Goal: Task Accomplishment & Management: Complete application form

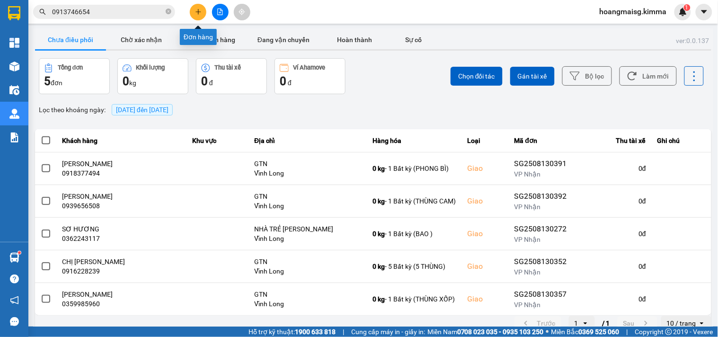
click at [190, 12] on button at bounding box center [198, 12] width 17 height 17
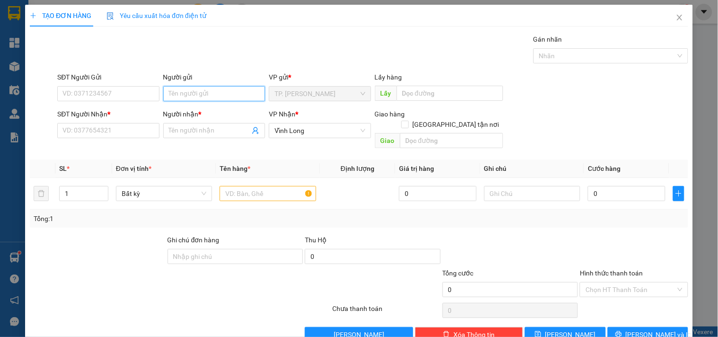
click at [197, 90] on input "Người gửi" at bounding box center [214, 93] width 102 height 15
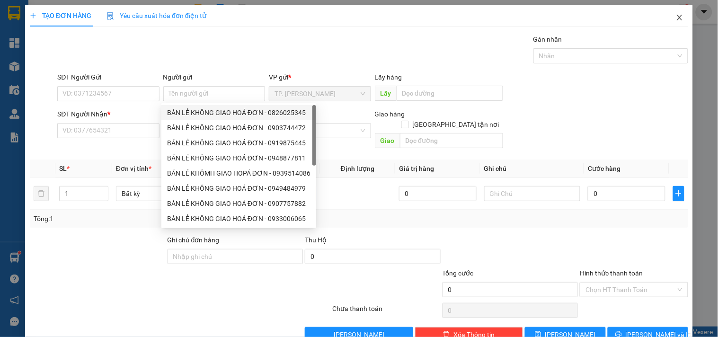
click at [666, 20] on span "Close" at bounding box center [679, 18] width 26 height 26
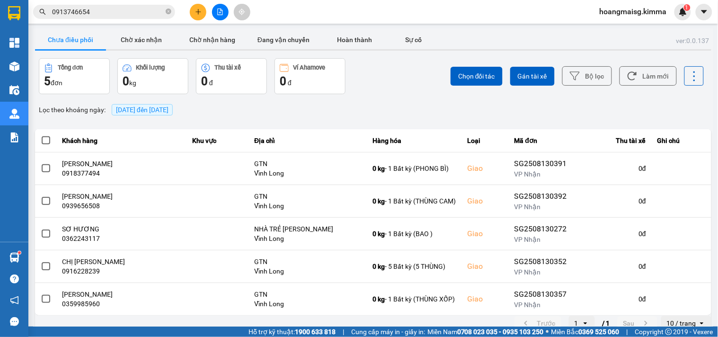
click at [119, 14] on input "0913746654" at bounding box center [108, 12] width 112 height 10
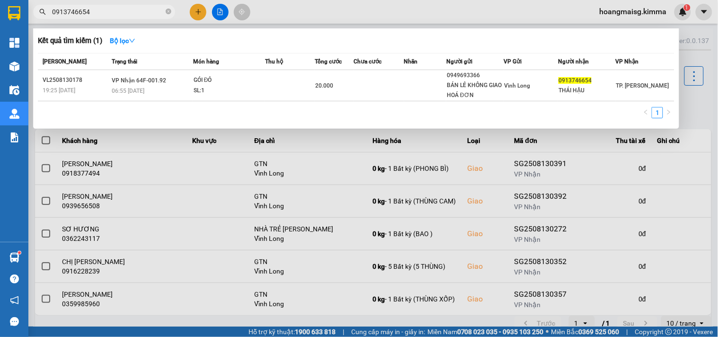
click at [119, 14] on input "0913746654" at bounding box center [108, 12] width 112 height 10
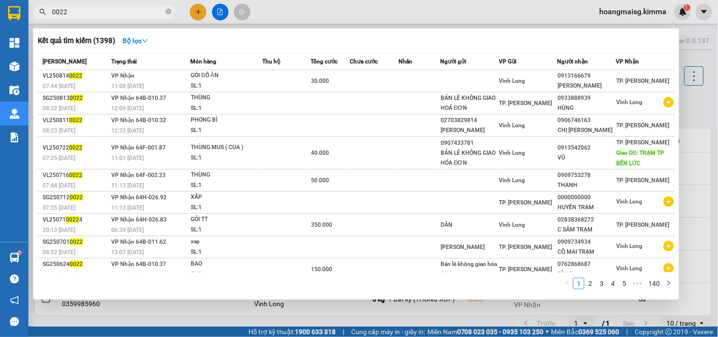
click at [116, 13] on input "0022" at bounding box center [108, 12] width 112 height 10
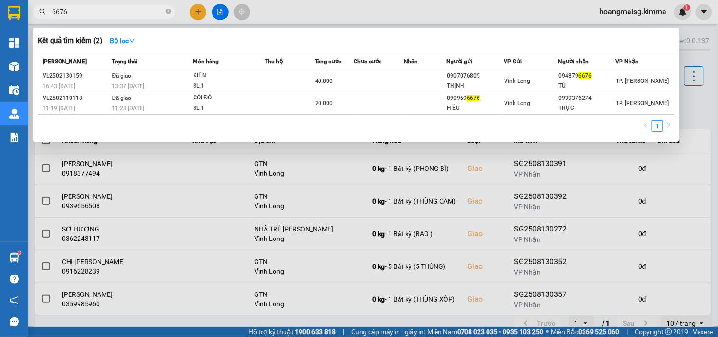
click at [112, 15] on input "6676" at bounding box center [108, 12] width 112 height 10
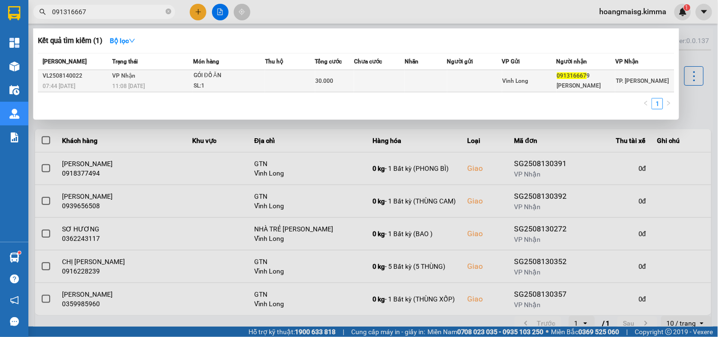
type input "091316667"
click at [272, 83] on td at bounding box center [290, 81] width 50 height 22
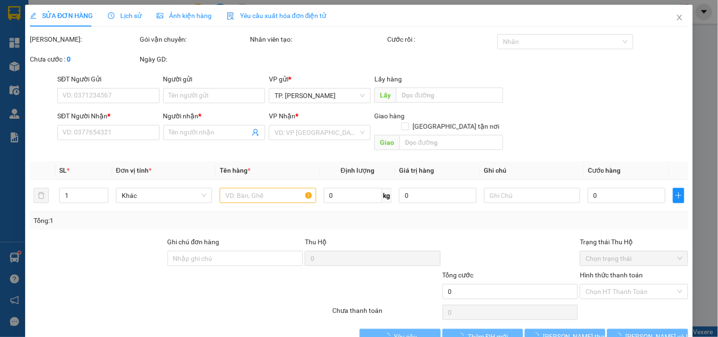
type input "0913166679"
type input "[PERSON_NAME]"
type input "30.000"
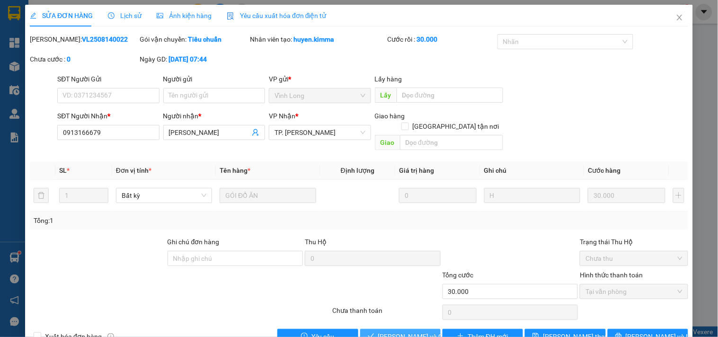
click at [421, 331] on span "[PERSON_NAME] và Giao hàng" at bounding box center [423, 336] width 91 height 10
